Goal: Task Accomplishment & Management: Manage account settings

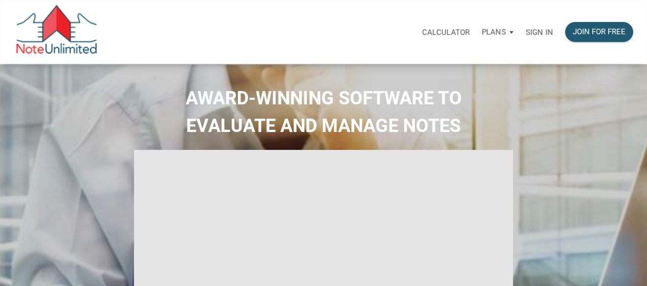
type input "Introduction to new features"
select select
click at [535, 29] on p "Sign in" at bounding box center [539, 32] width 27 height 9
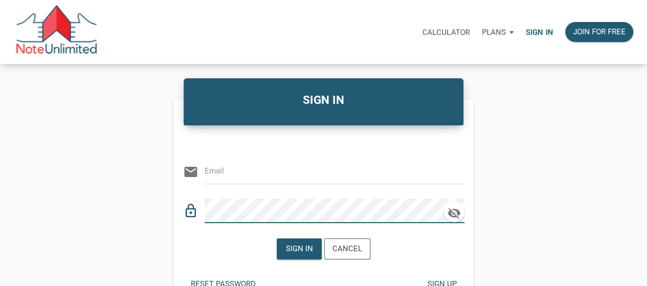
click at [308, 183] on div "email" at bounding box center [323, 168] width 281 height 31
click at [308, 180] on input "email" at bounding box center [326, 171] width 244 height 23
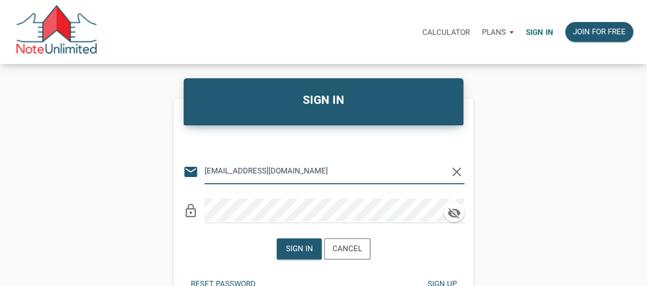
type input "[EMAIL_ADDRESS][DOMAIN_NAME]"
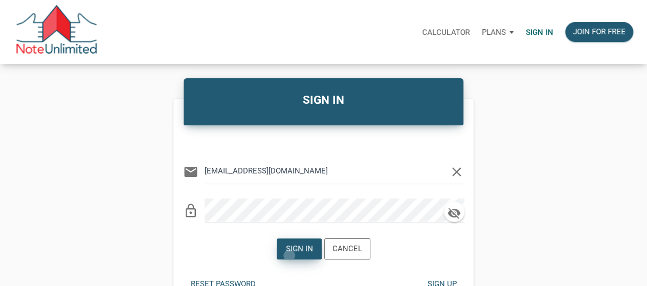
click at [289, 255] on div "Sign in" at bounding box center [299, 249] width 44 height 20
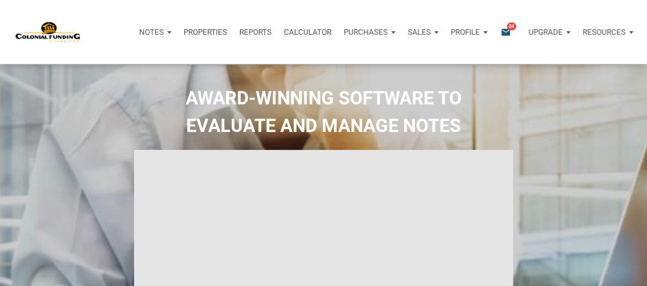
type input "Introduction to new features"
select select
click at [500, 36] on icon "email" at bounding box center [505, 32] width 12 height 12
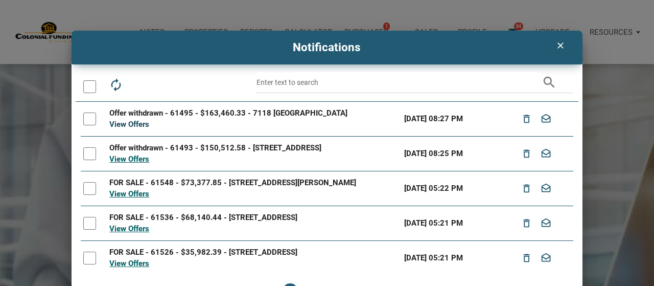
click at [123, 127] on link "View Offers" at bounding box center [129, 124] width 40 height 9
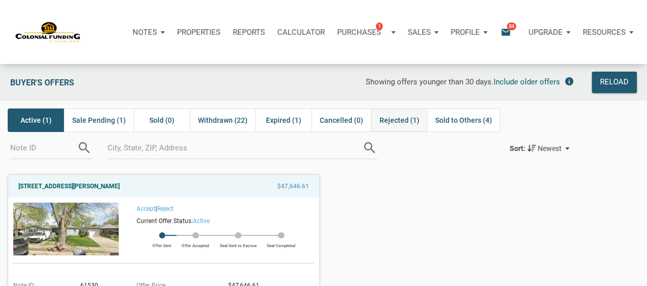
click at [383, 123] on span "Rejected (1)" at bounding box center [399, 120] width 40 height 12
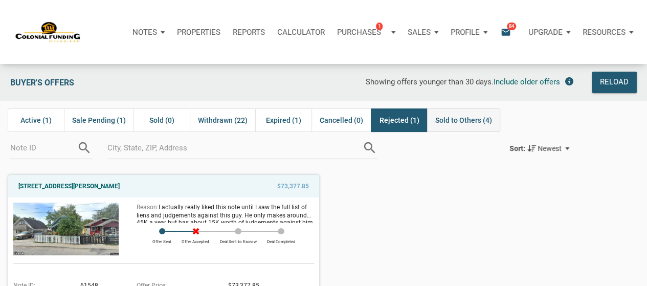
click at [469, 117] on span "Sold to Others (4)" at bounding box center [463, 120] width 57 height 12
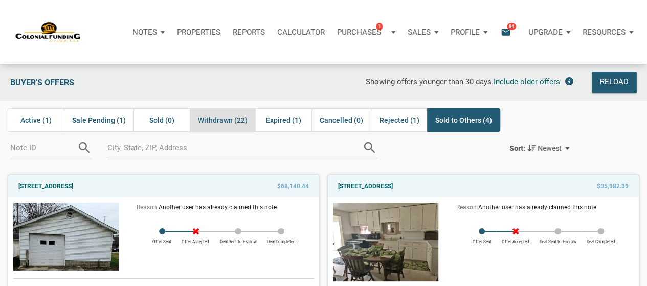
click at [221, 121] on span "Withdrawn (22)" at bounding box center [223, 120] width 50 height 12
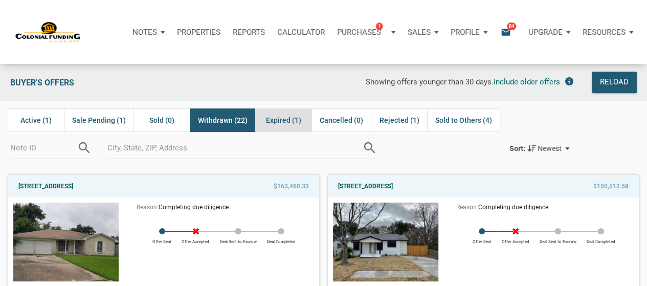
click at [279, 123] on span "Expired (1)" at bounding box center [283, 120] width 35 height 12
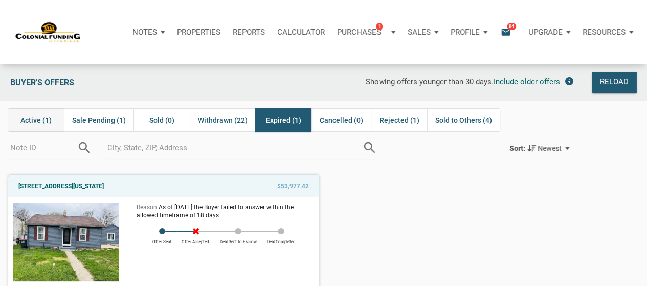
click at [22, 125] on span "Active (1)" at bounding box center [35, 120] width 31 height 12
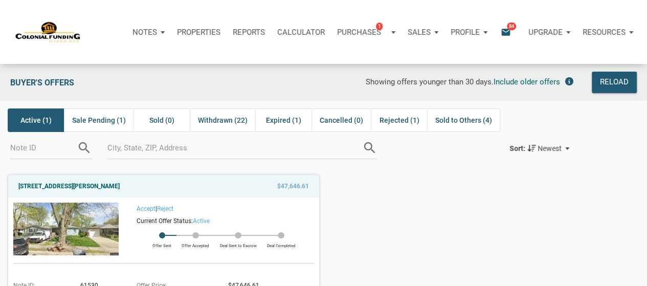
click at [113, 134] on div "search" at bounding box center [242, 145] width 270 height 27
click at [116, 125] on span "Sale Pending (1)" at bounding box center [99, 120] width 54 height 12
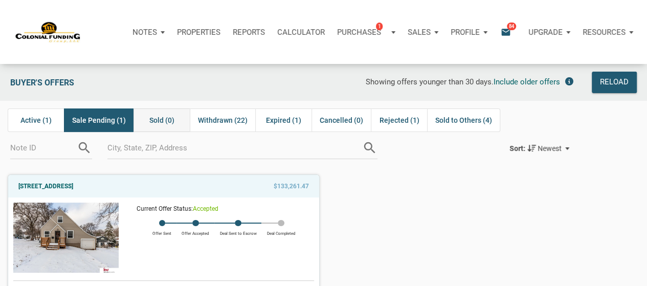
click at [161, 120] on span "Sold (0)" at bounding box center [161, 120] width 25 height 12
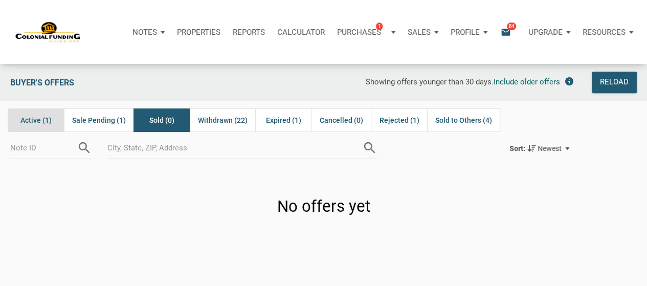
click at [26, 123] on span "Active (1)" at bounding box center [35, 120] width 31 height 12
